Goal: Information Seeking & Learning: Learn about a topic

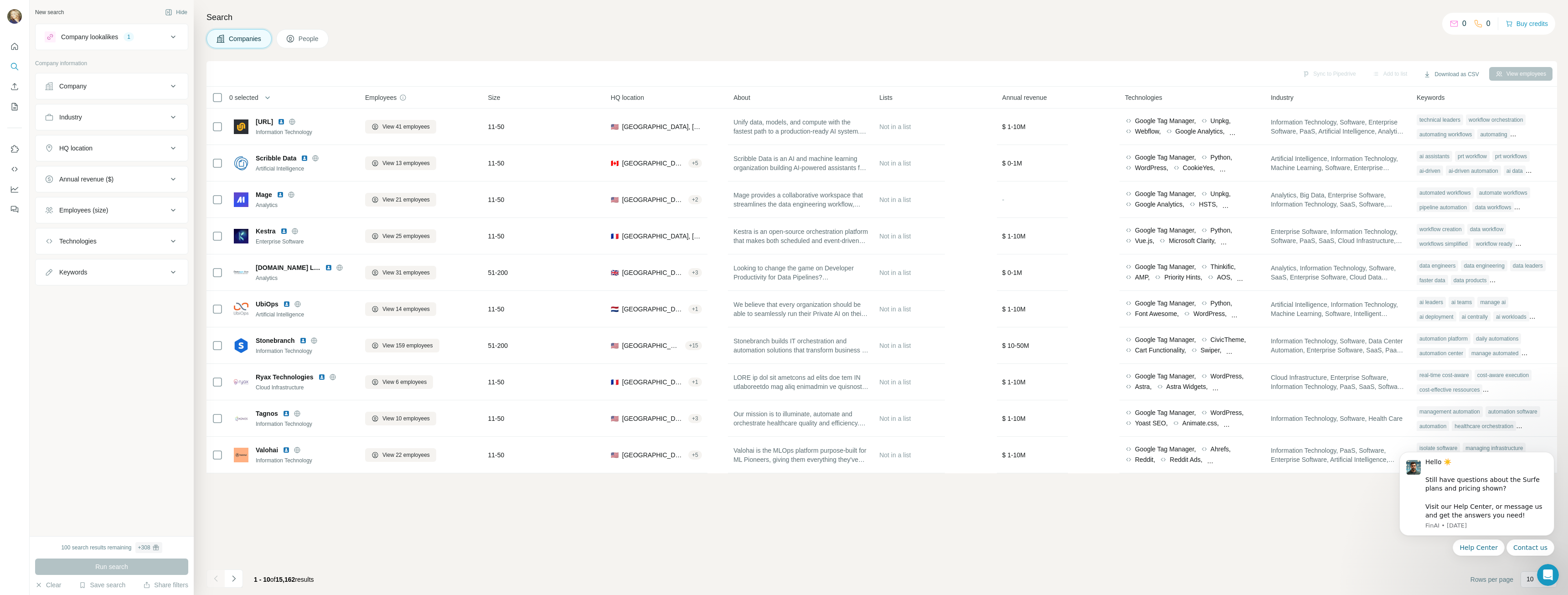
click at [730, 539] on div "Sync to Pipedrive Add to list Download as CSV View employees 0 selected Compani…" at bounding box center [881, 328] width 1350 height 534
click at [236, 579] on icon "Navigate to next page" at bounding box center [234, 579] width 9 height 9
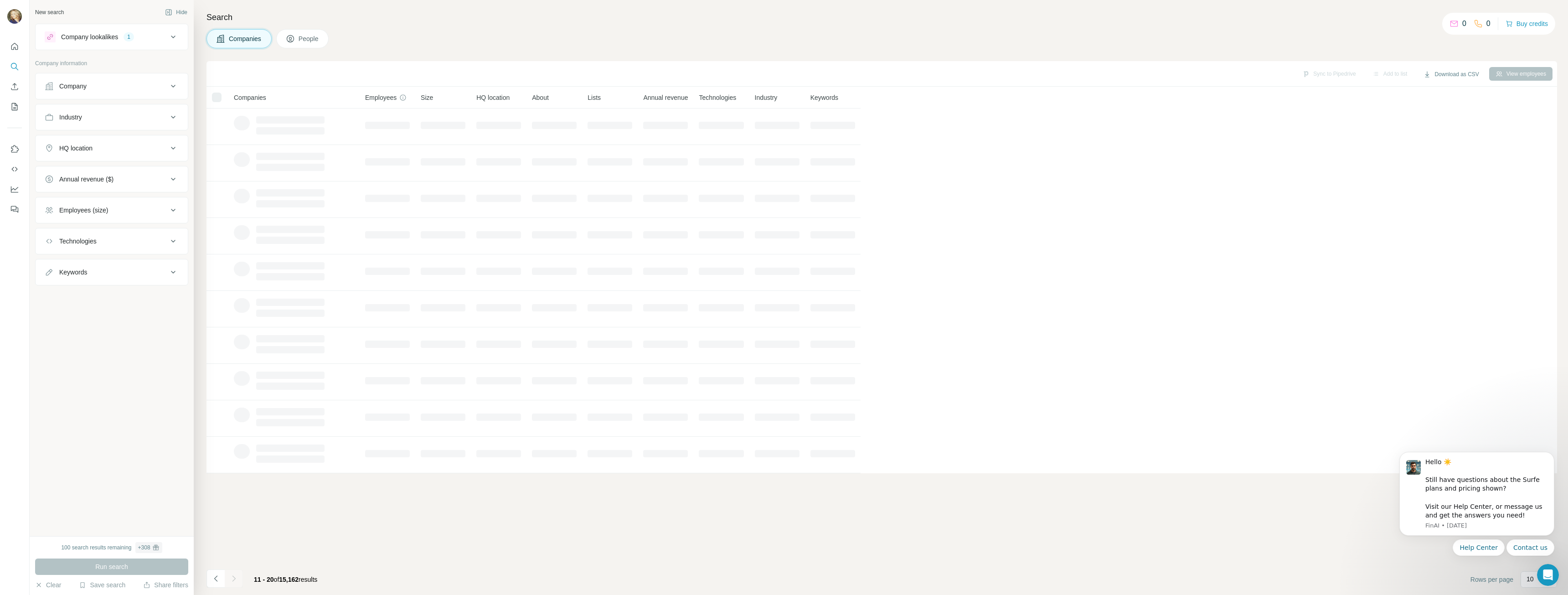
click at [216, 580] on icon "Navigate to previous page" at bounding box center [216, 579] width 9 height 9
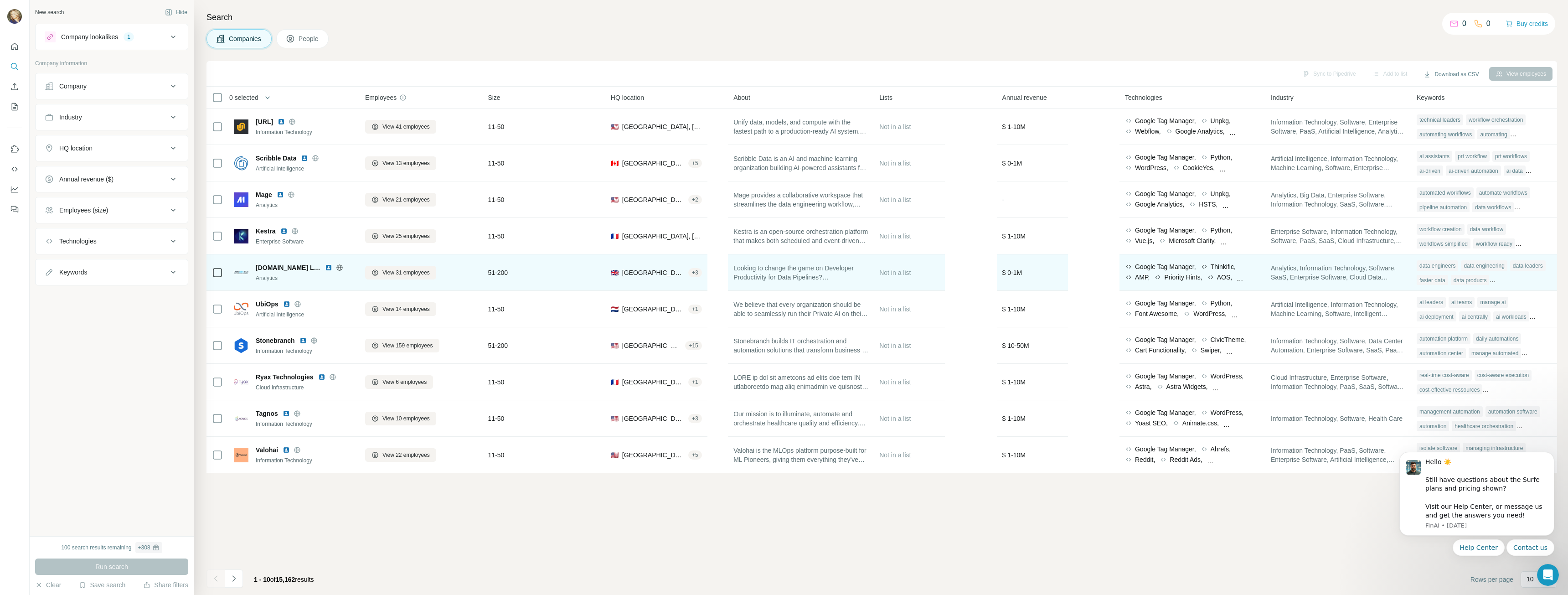
click at [266, 271] on span "[DOMAIN_NAME] Limited" at bounding box center [288, 267] width 64 height 9
click at [264, 271] on span "[DOMAIN_NAME] Limited" at bounding box center [288, 267] width 64 height 9
click at [300, 266] on span "[DOMAIN_NAME] Limited" at bounding box center [288, 267] width 64 height 9
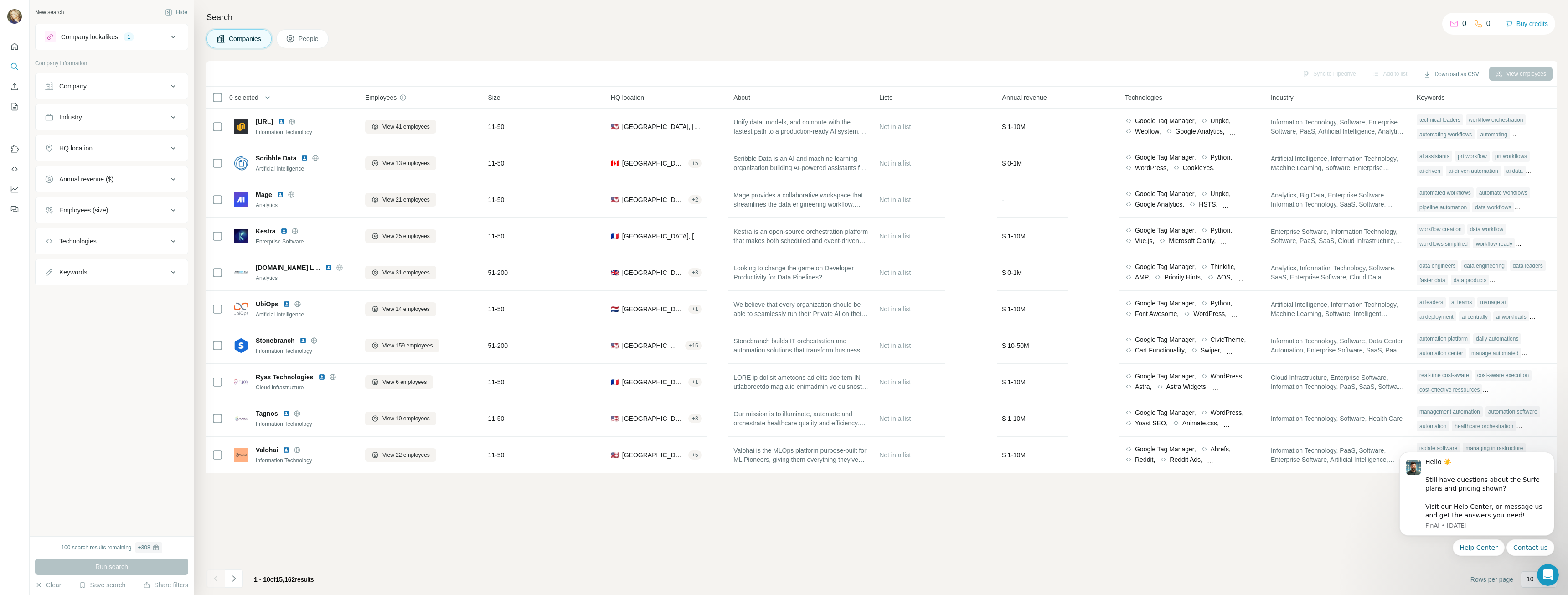
click at [136, 122] on button "Industry" at bounding box center [112, 117] width 152 height 22
click at [129, 125] on button "Industry" at bounding box center [112, 119] width 152 height 26
click at [142, 245] on div "Technologies" at bounding box center [106, 241] width 123 height 9
click at [136, 265] on input "text" at bounding box center [111, 264] width 134 height 16
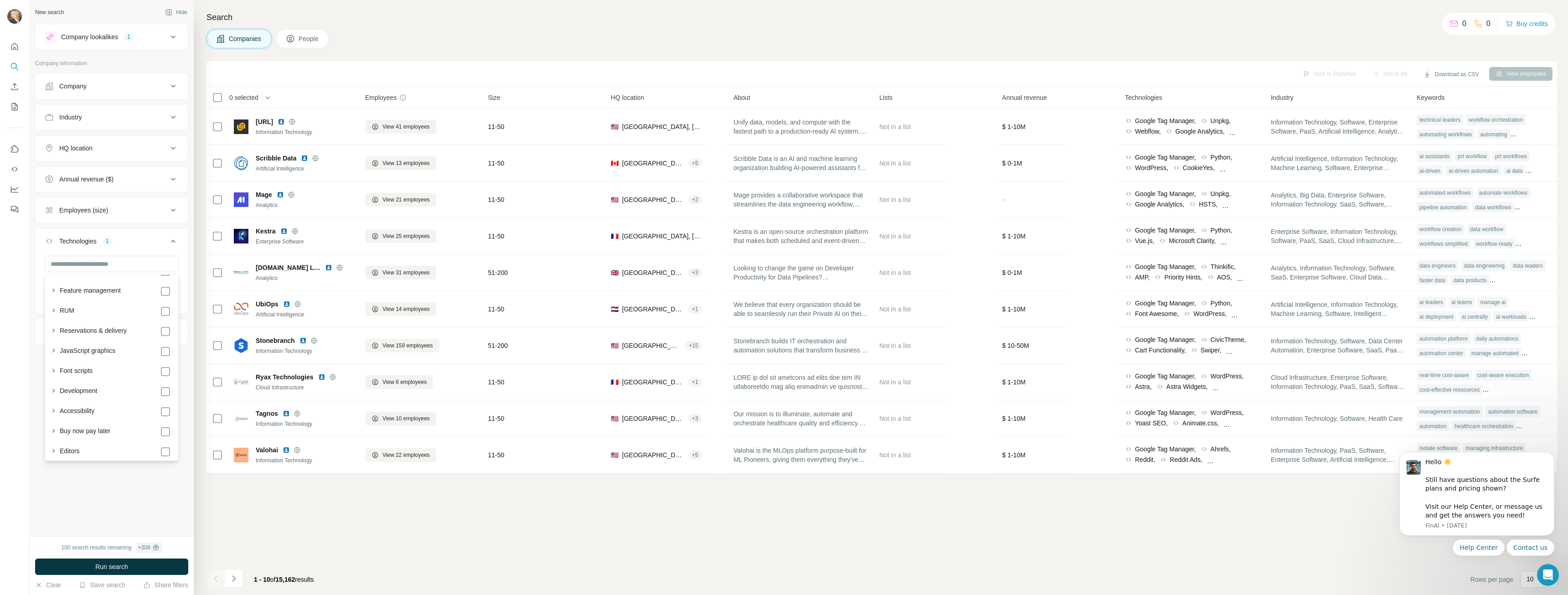
scroll to position [1231, 0]
click at [116, 567] on span "Run search" at bounding box center [112, 566] width 33 height 9
click at [150, 151] on div "HQ location" at bounding box center [106, 148] width 123 height 9
click at [133, 172] on input "text" at bounding box center [111, 171] width 134 height 16
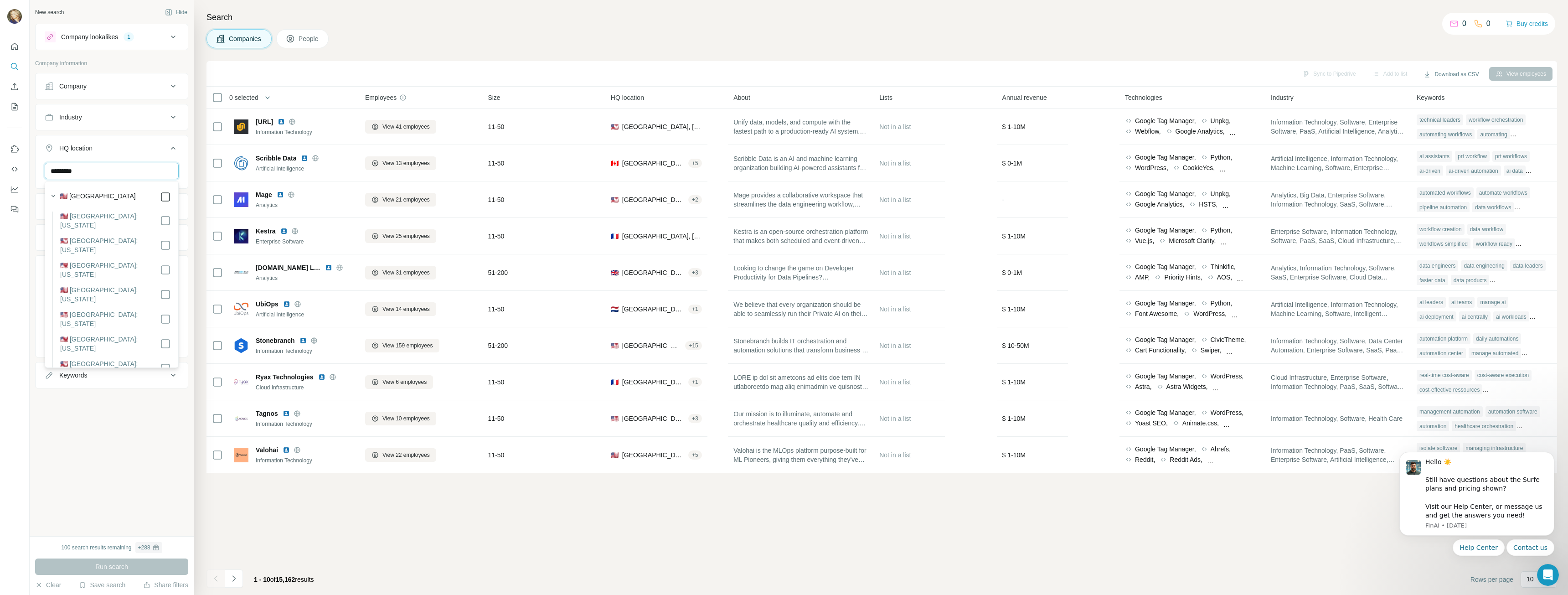
type input "*********"
click at [114, 569] on span "Run search" at bounding box center [112, 566] width 33 height 9
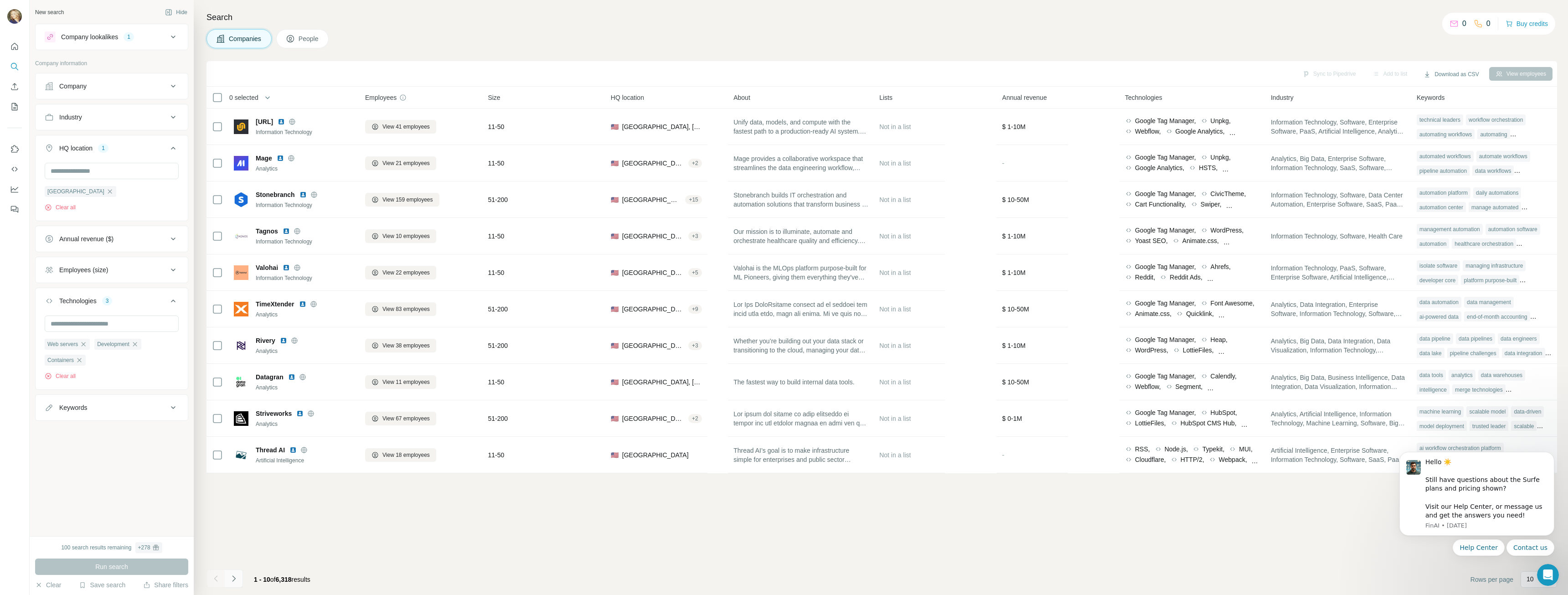
click at [229, 583] on icon "Navigate to next page" at bounding box center [234, 579] width 9 height 9
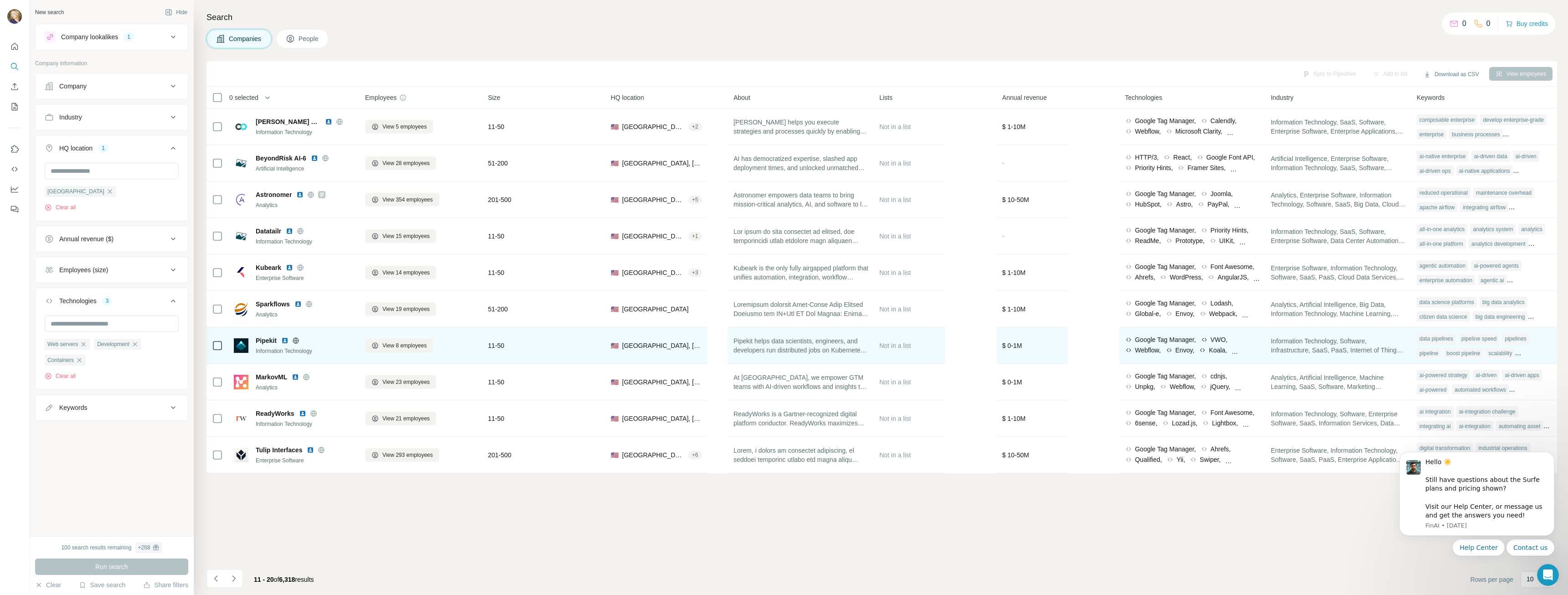
click at [284, 343] on img at bounding box center [285, 341] width 7 height 7
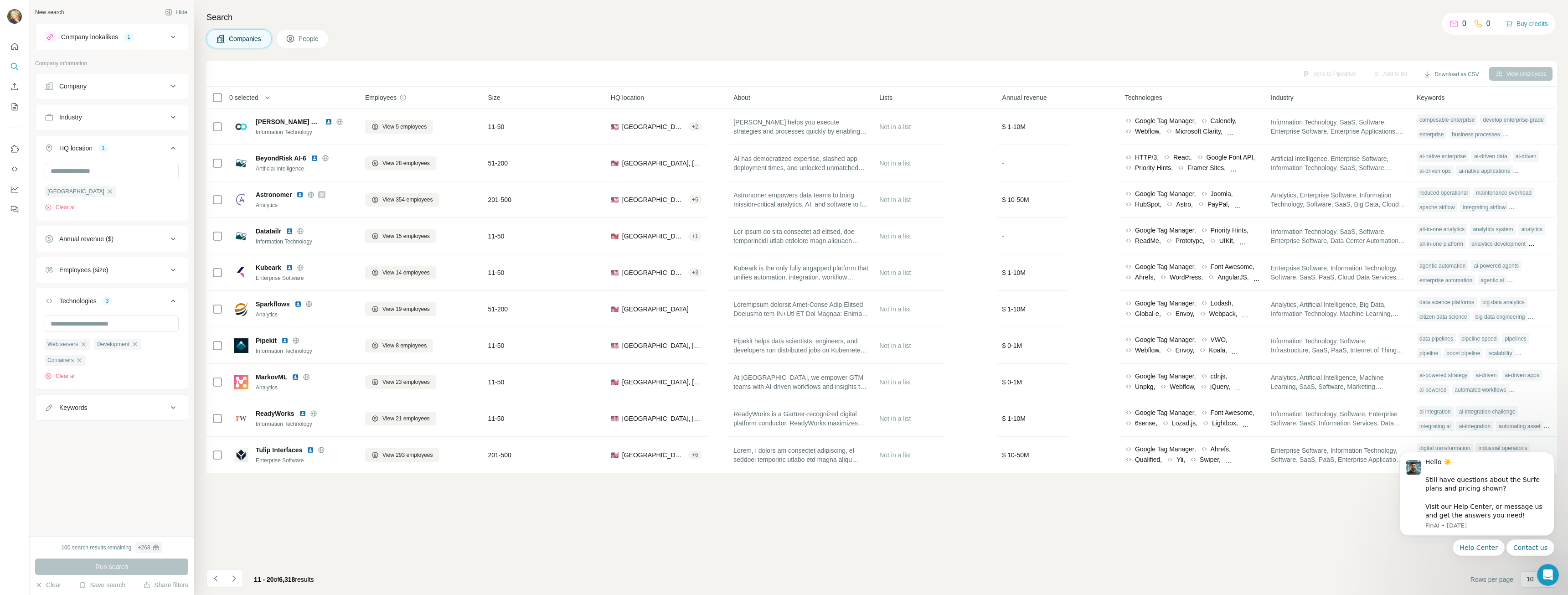
click at [137, 273] on div "Employees (size)" at bounding box center [106, 270] width 123 height 9
click at [48, 340] on icon at bounding box center [49, 340] width 11 height 11
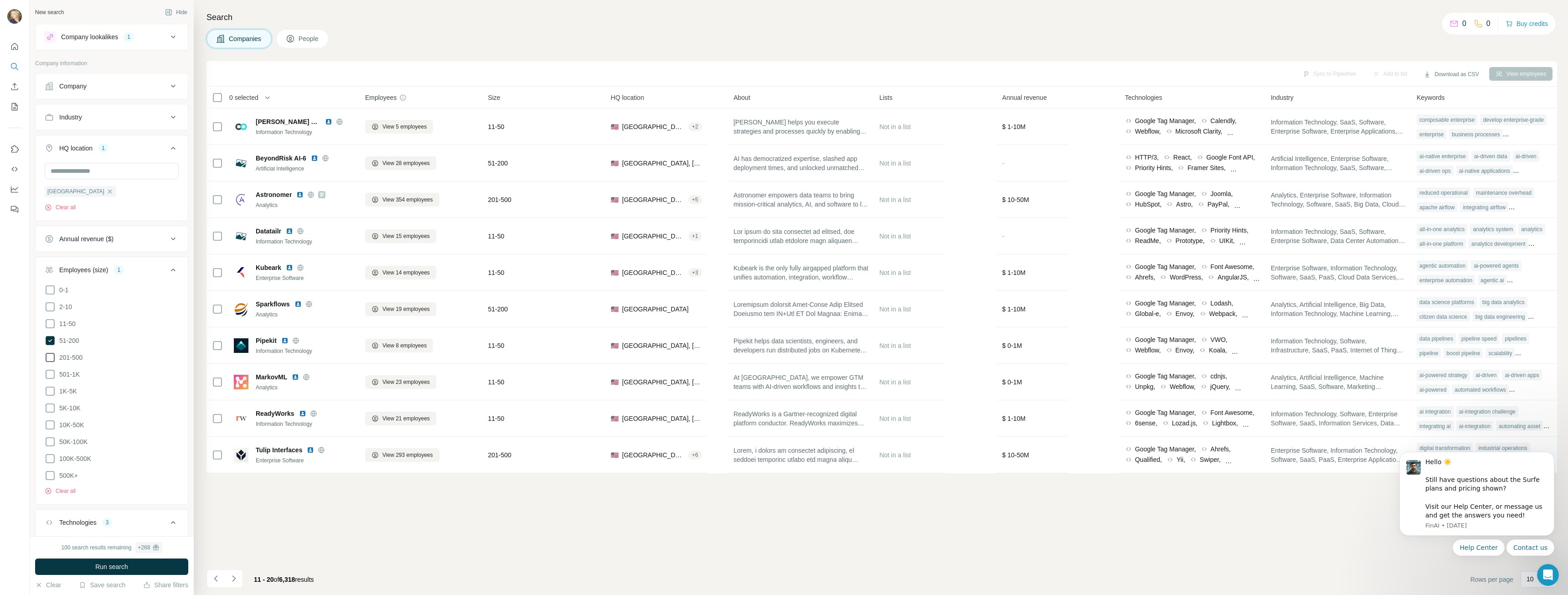
click at [47, 358] on icon at bounding box center [49, 357] width 11 height 11
click at [118, 571] on span "Run search" at bounding box center [112, 566] width 33 height 9
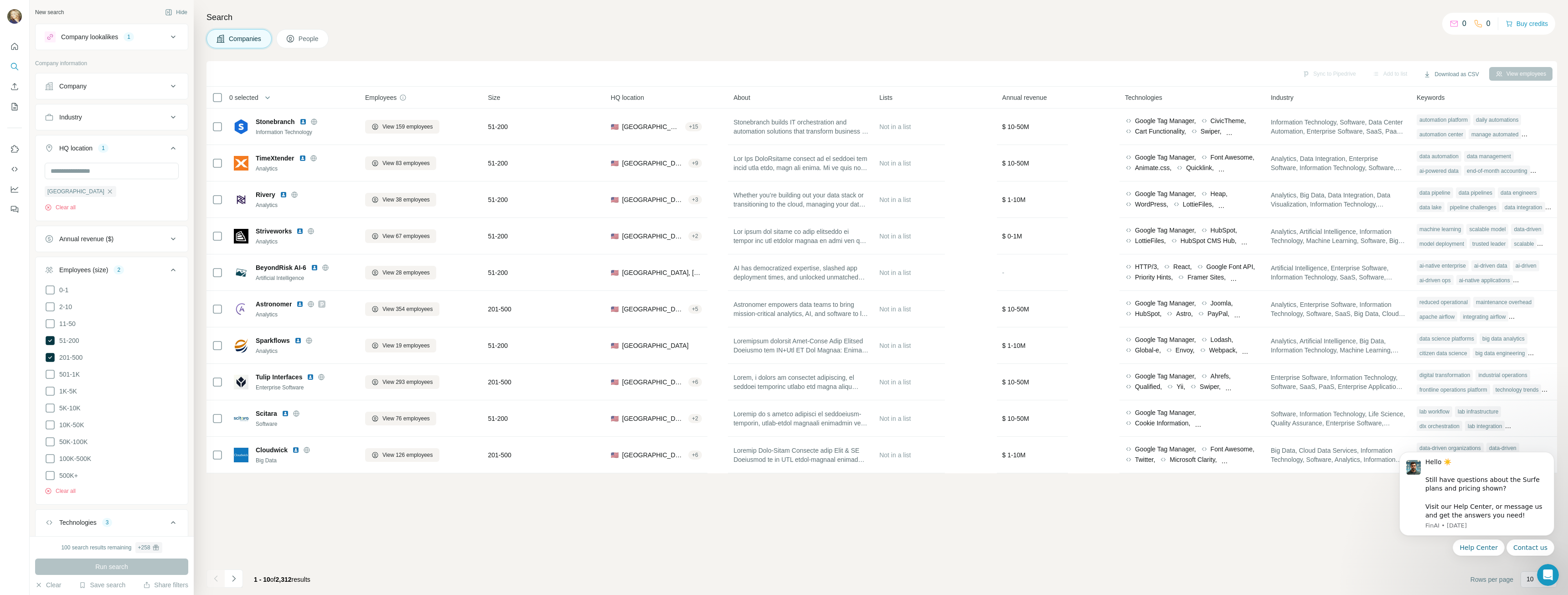
click at [831, 525] on div "Sync to Pipedrive Add to list Download as CSV View employees 0 selected Compani…" at bounding box center [881, 328] width 1350 height 534
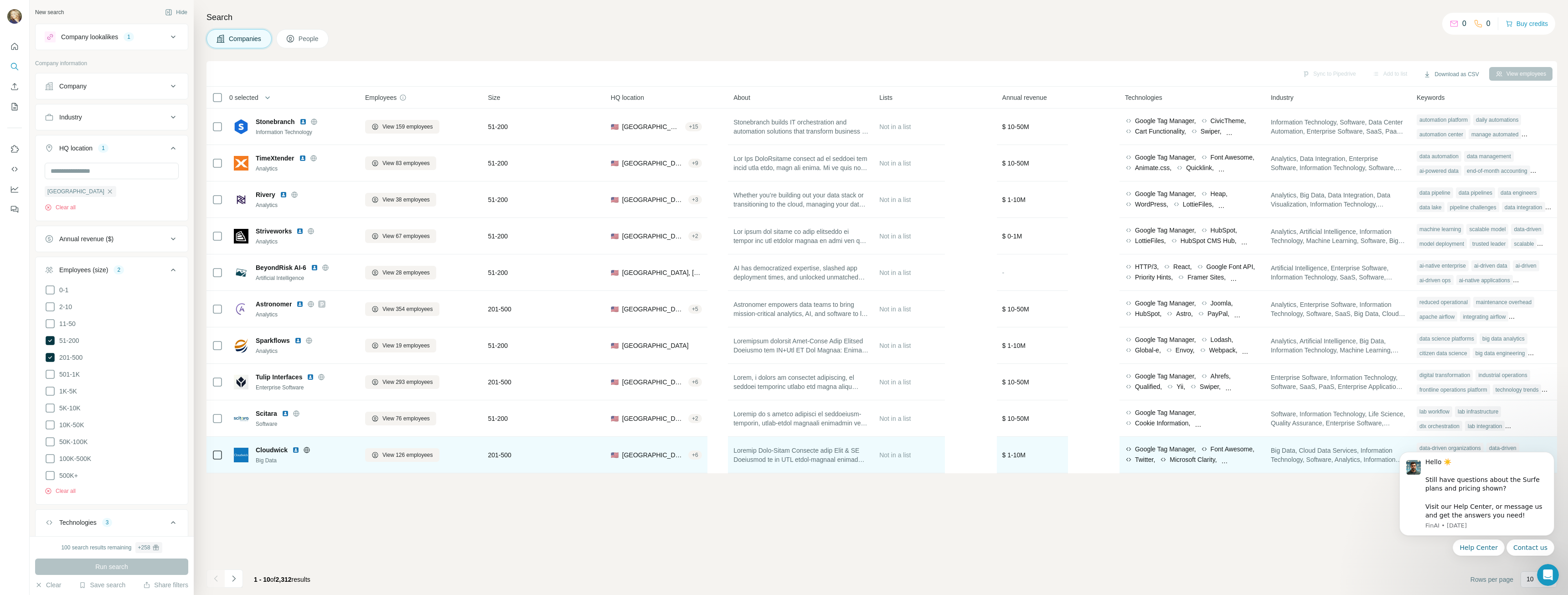
click at [296, 450] on img at bounding box center [296, 450] width 7 height 7
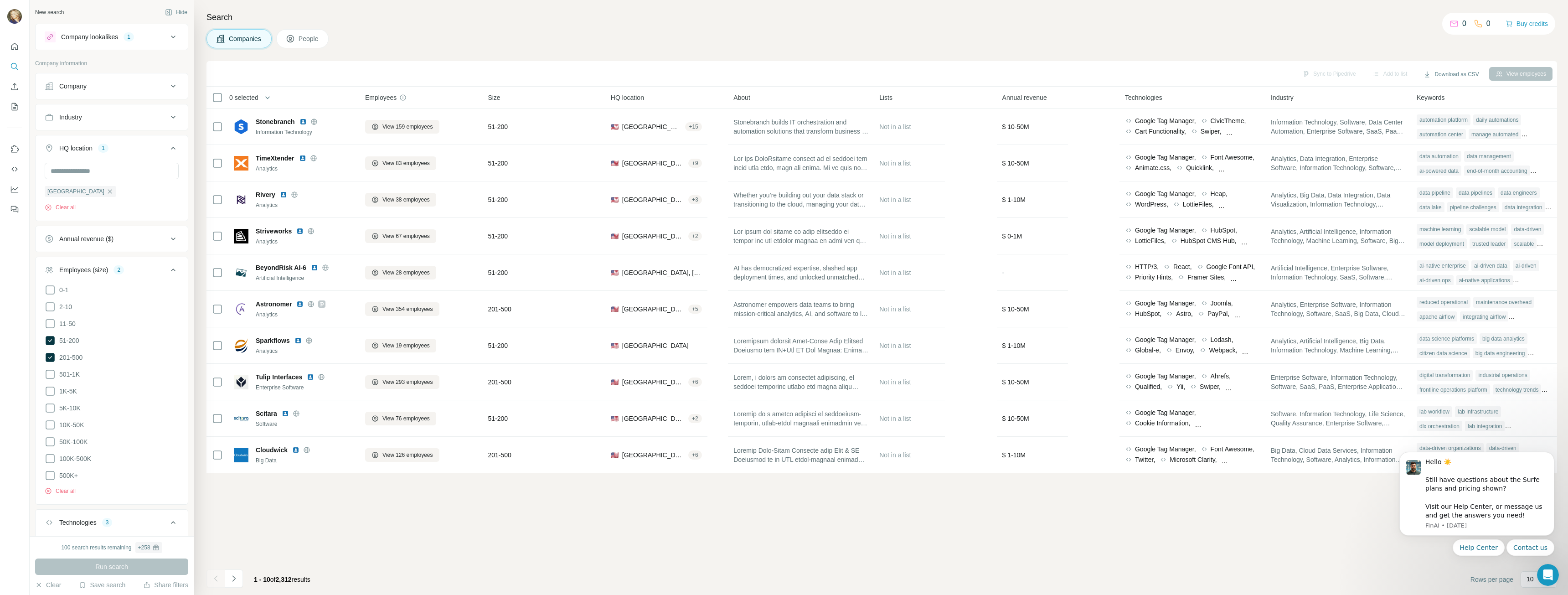
click at [238, 577] on icon "Navigate to next page" at bounding box center [234, 579] width 9 height 9
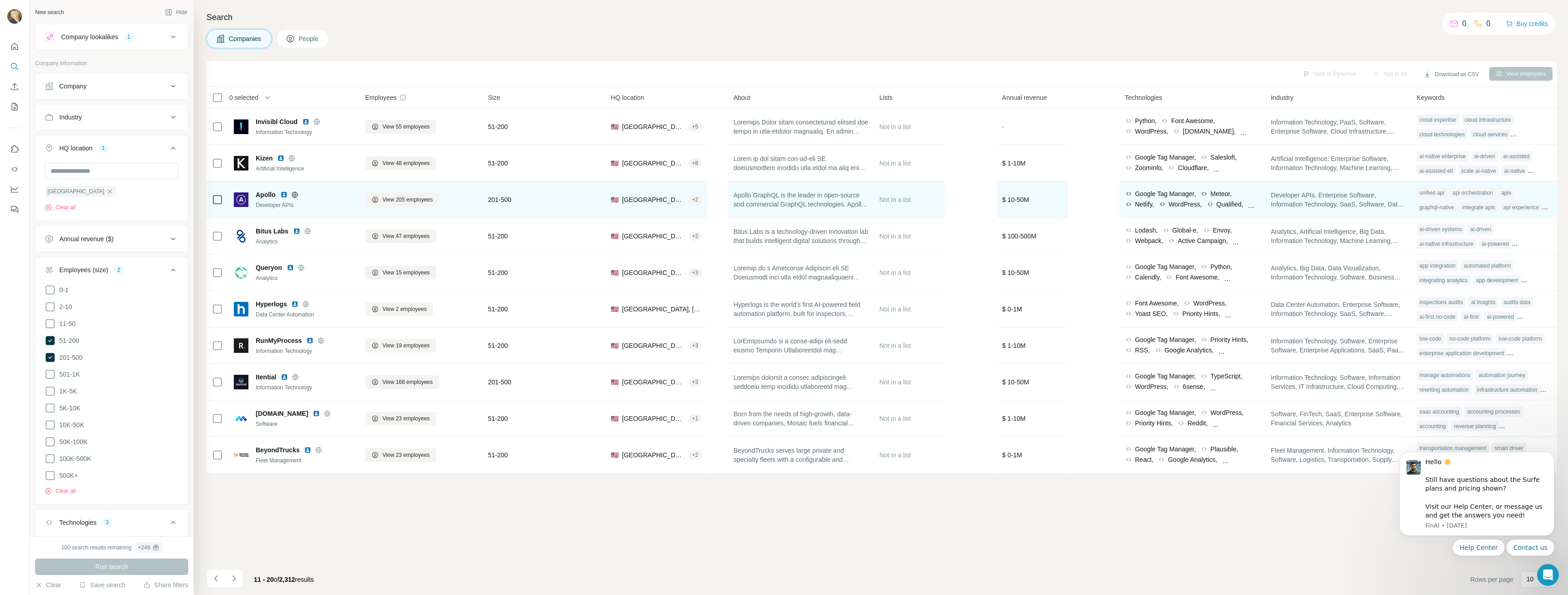
click at [282, 196] on img at bounding box center [284, 194] width 7 height 7
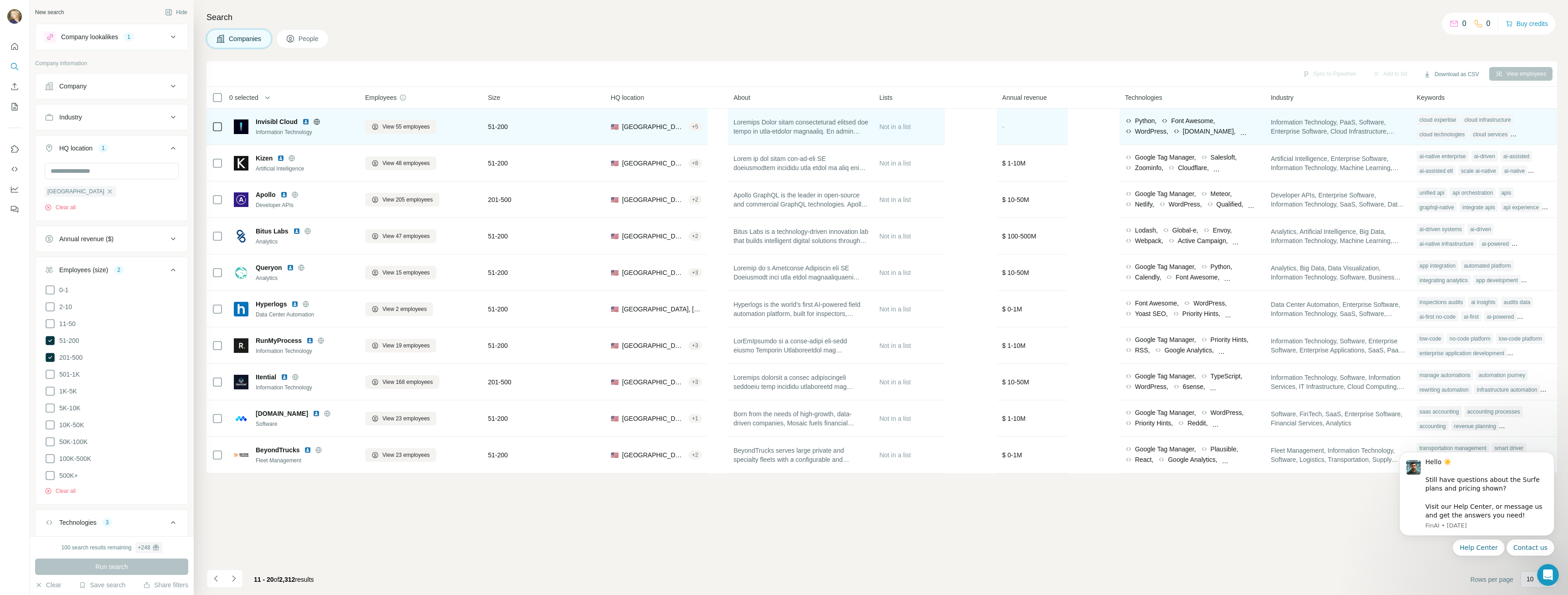
click at [306, 122] on img at bounding box center [306, 122] width 7 height 7
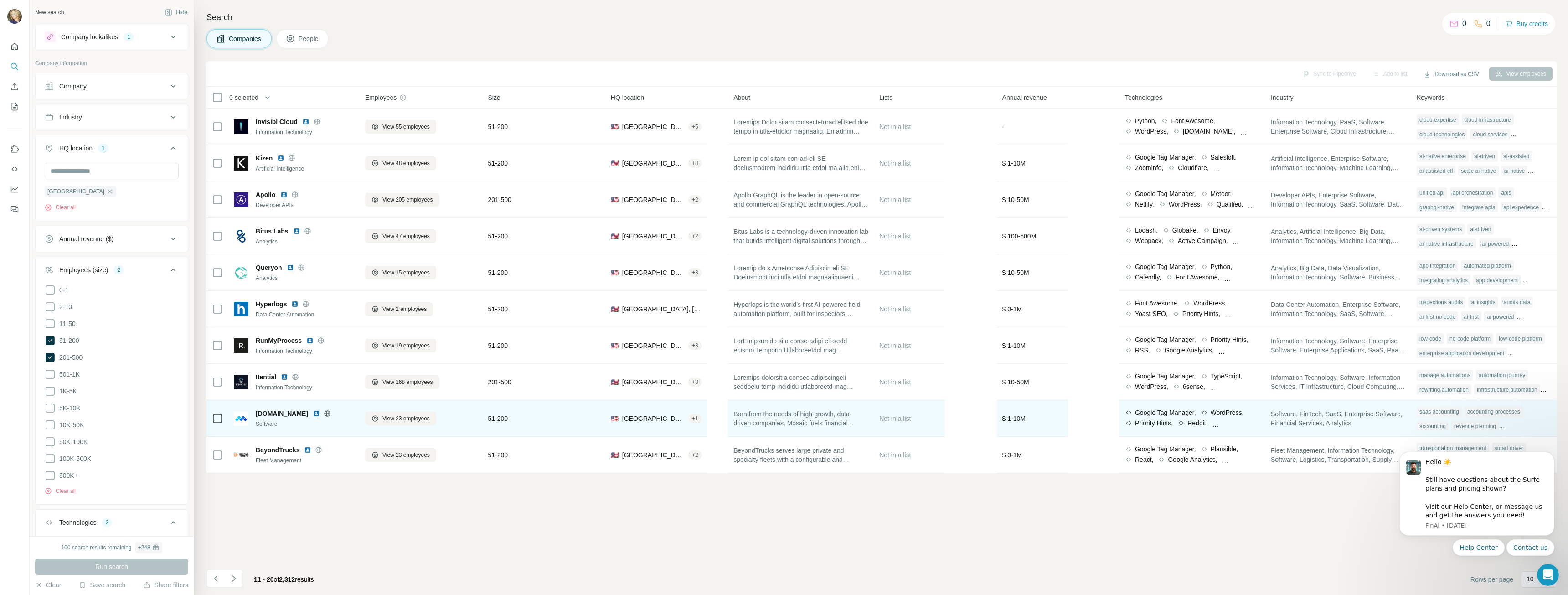
click at [312, 414] on img at bounding box center [316, 414] width 7 height 7
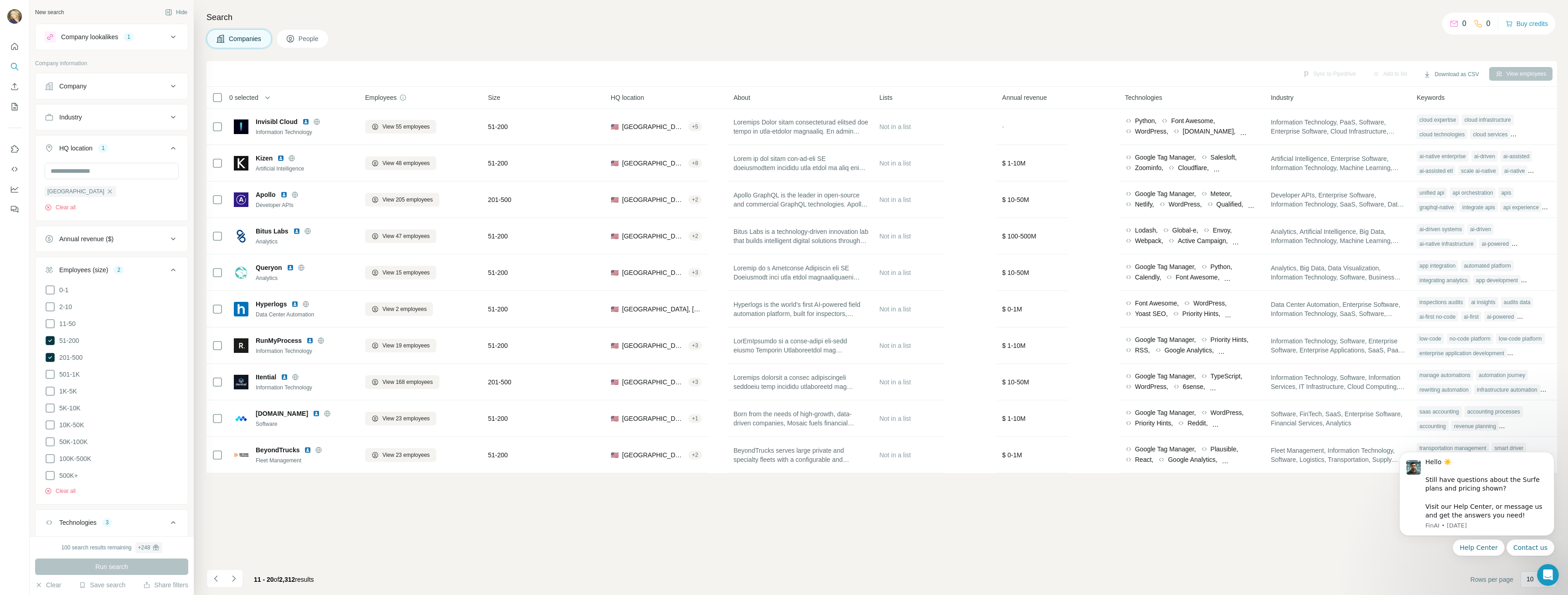
click at [236, 581] on icon "Navigate to next page" at bounding box center [234, 579] width 9 height 9
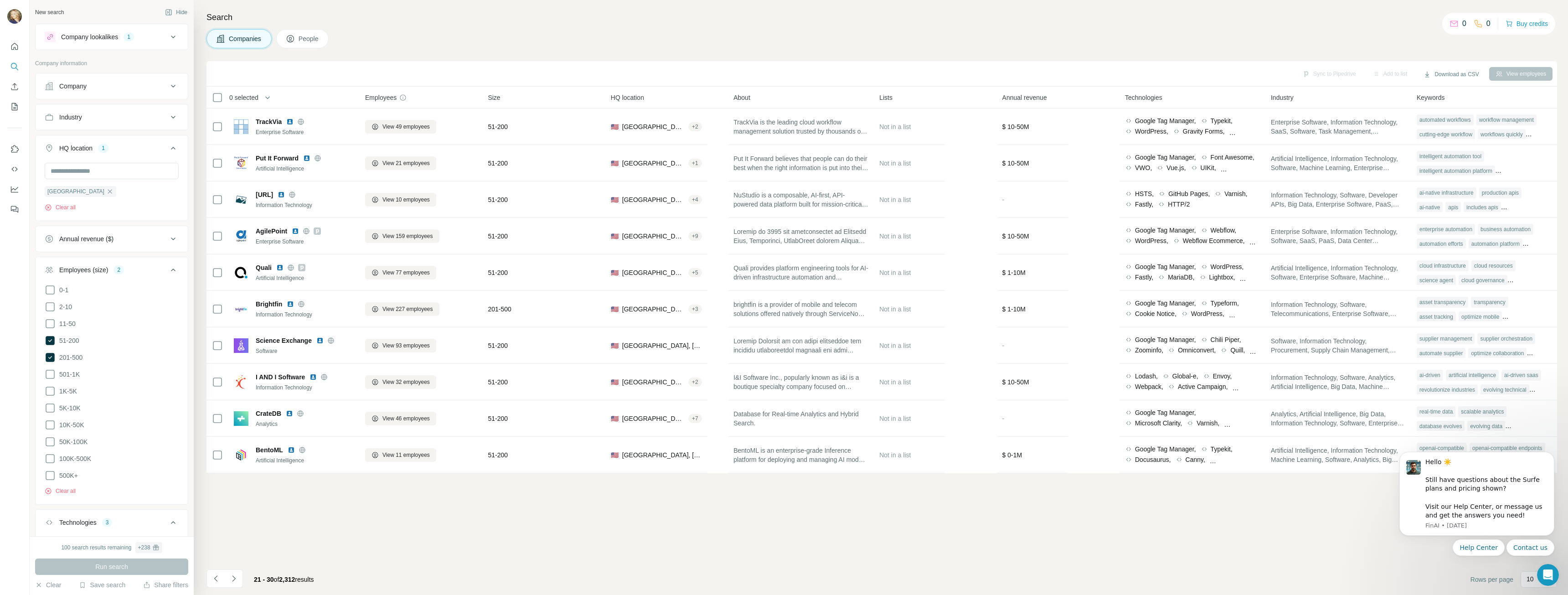
click at [230, 581] on icon "Navigate to next page" at bounding box center [234, 579] width 9 height 9
